Goal: Download file/media

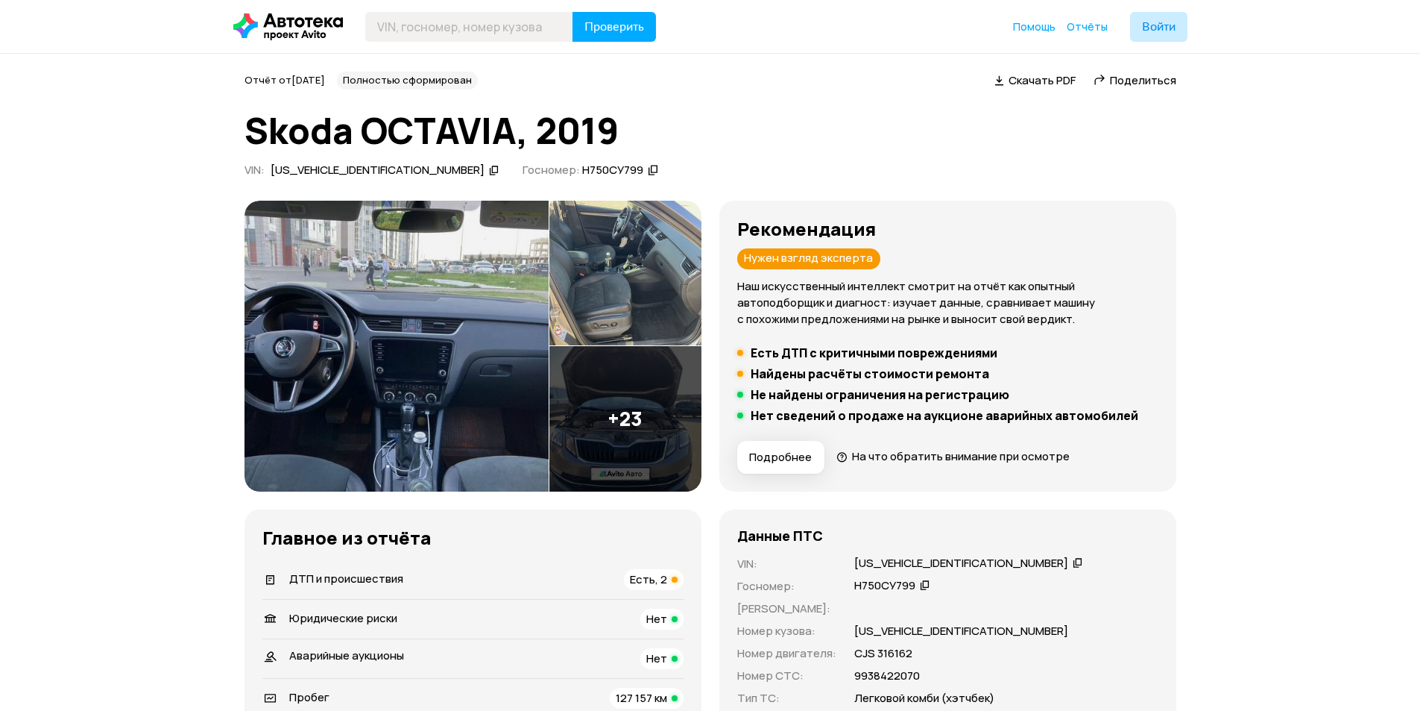
click at [1038, 81] on span "Скачать PDF" at bounding box center [1042, 80] width 67 height 16
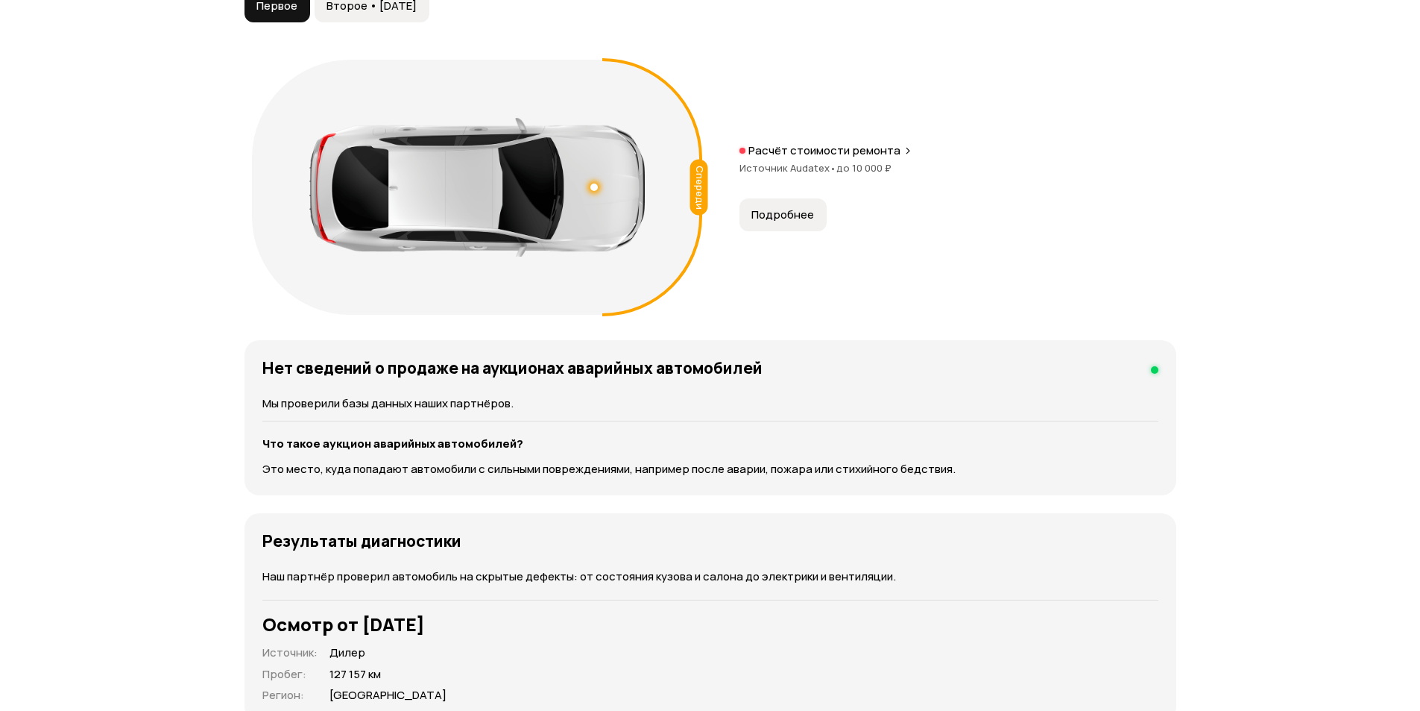
scroll to position [1342, 0]
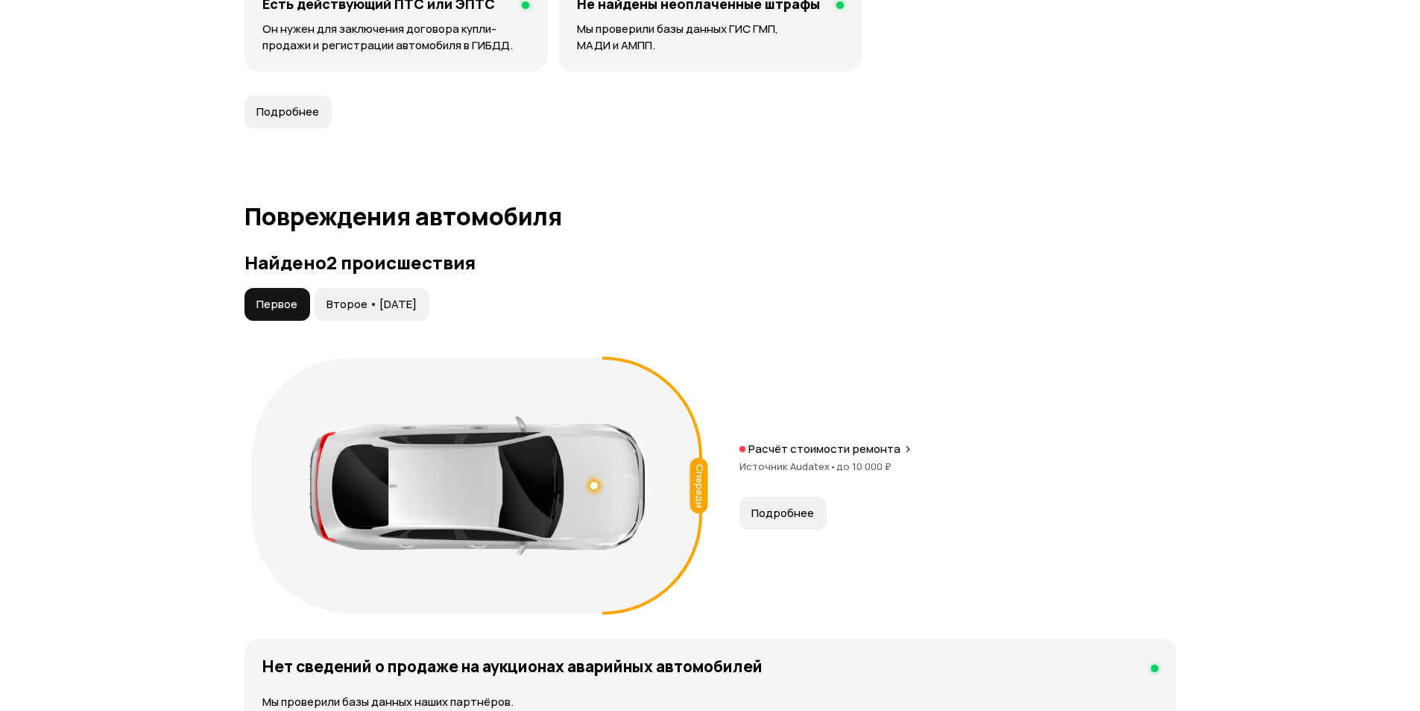
click at [408, 310] on span "Второе • [DATE]" at bounding box center [372, 304] width 90 height 15
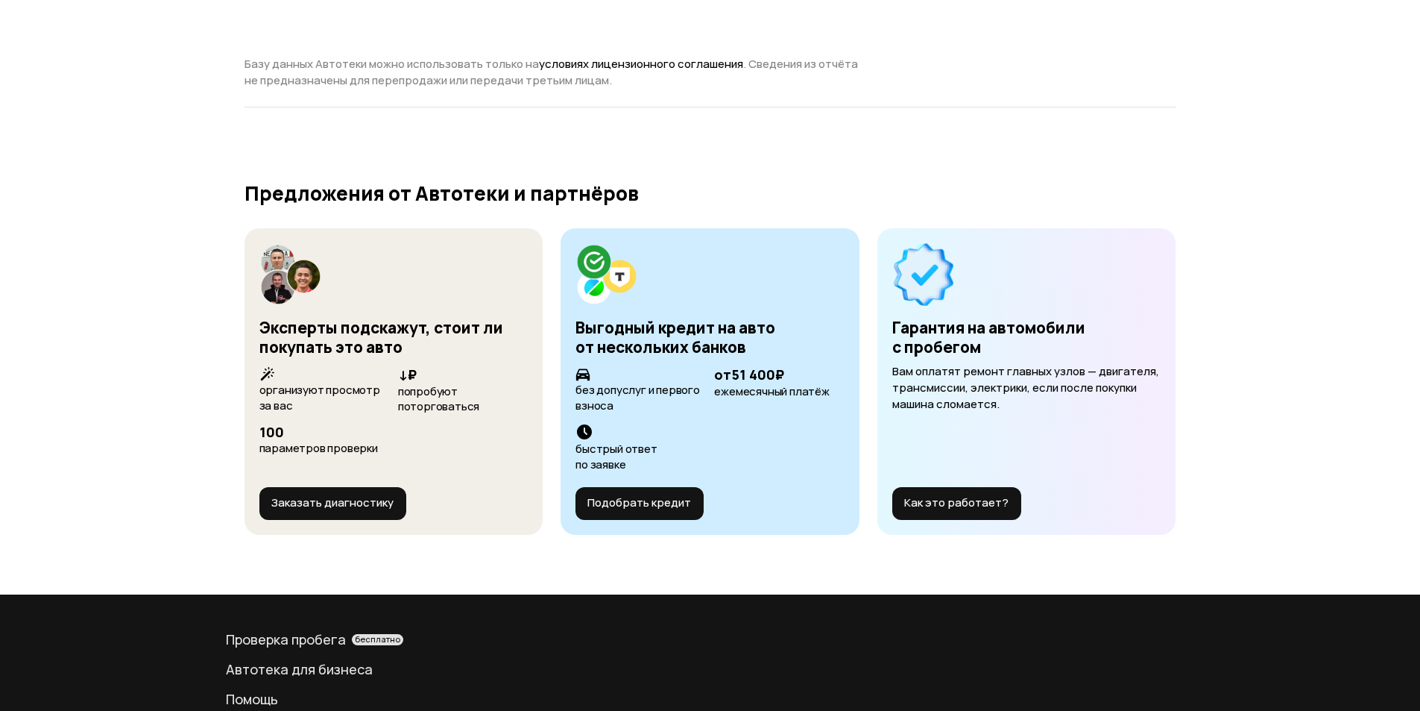
scroll to position [5506, 0]
